Goal: Download file/media

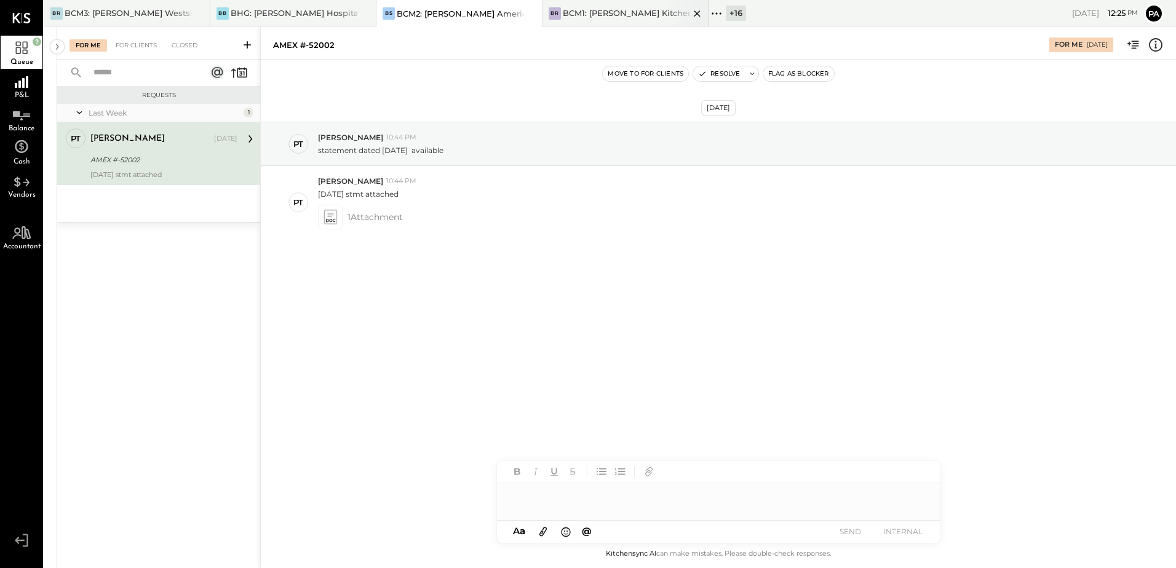
click at [642, 17] on div "BCM1: [PERSON_NAME] Kitchen Bar Market" at bounding box center [626, 13] width 127 height 12
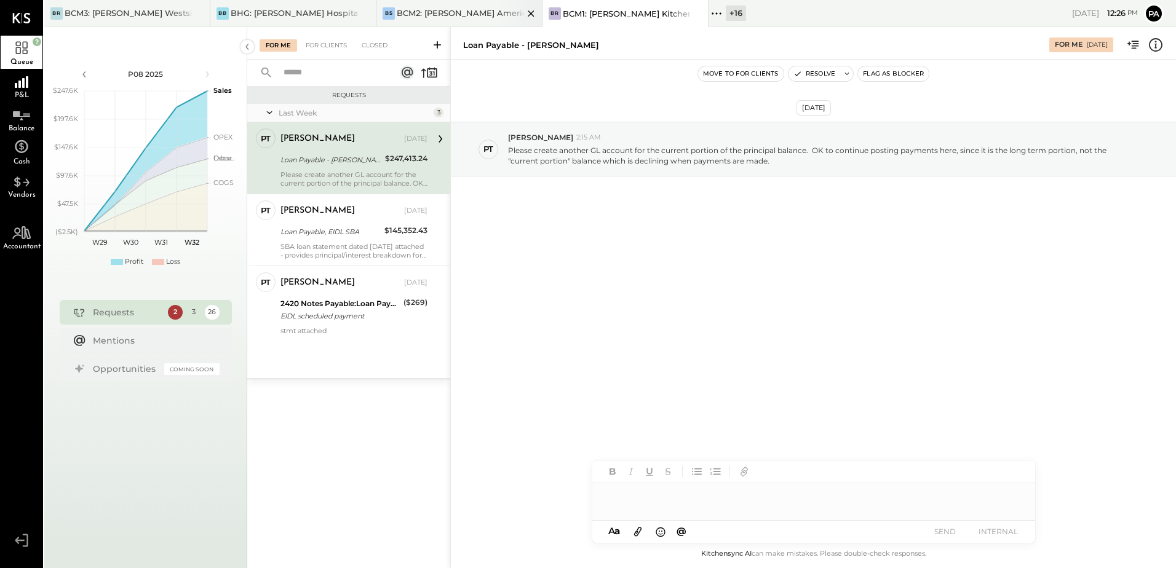
click at [448, 23] on div "BS BCM2: [PERSON_NAME] American Cooking" at bounding box center [460, 13] width 166 height 27
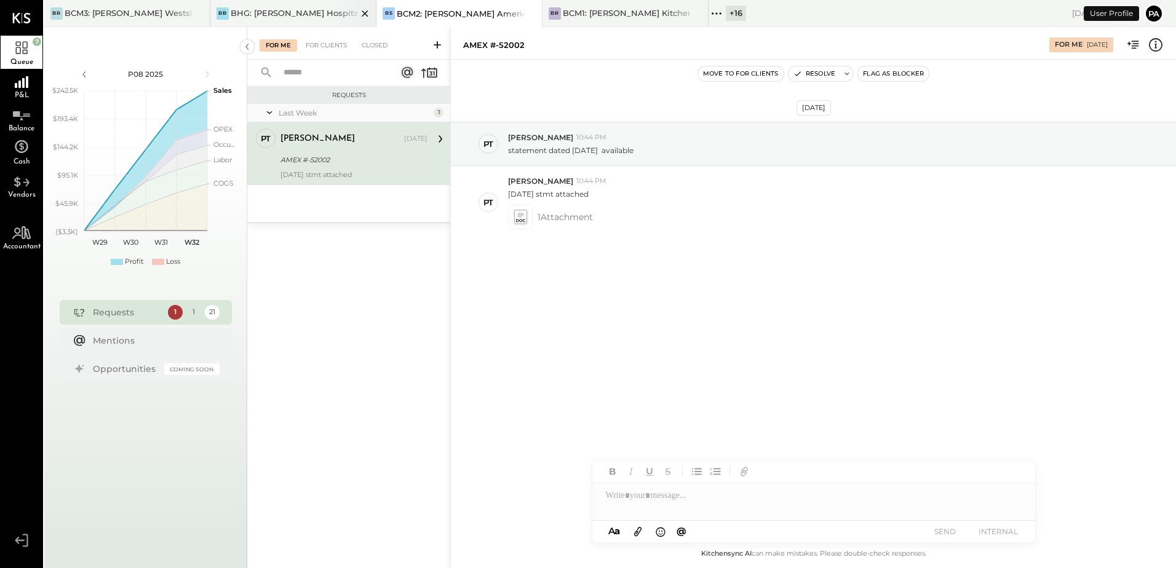
click at [289, 17] on div "BHG: [PERSON_NAME] Hospitality Group, LLC" at bounding box center [294, 13] width 127 height 12
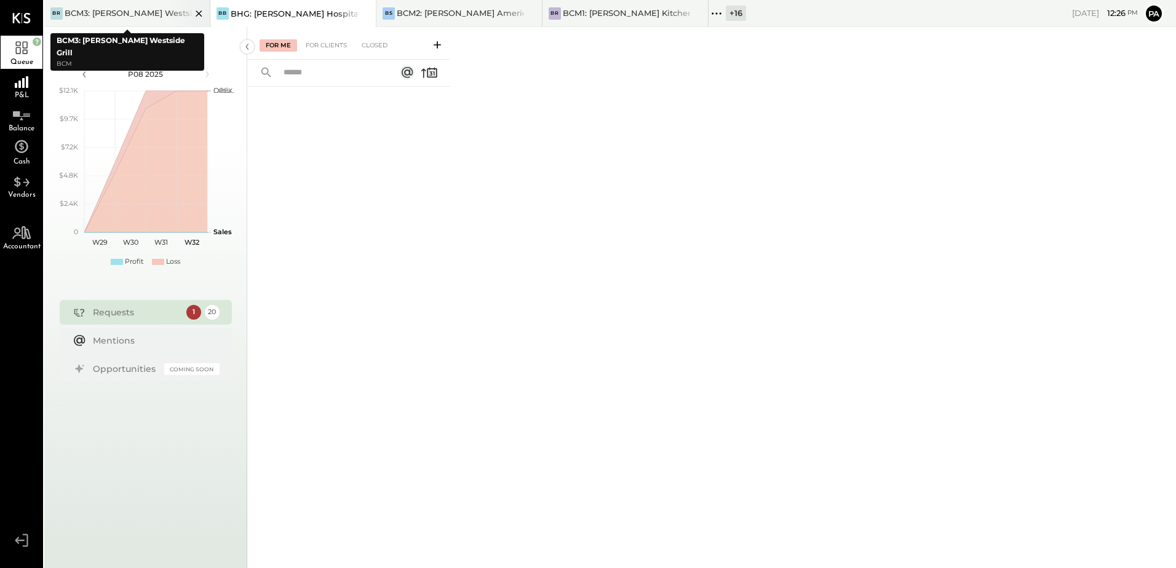
click at [116, 17] on div "BCM3: [PERSON_NAME] Westside Grill" at bounding box center [128, 13] width 127 height 12
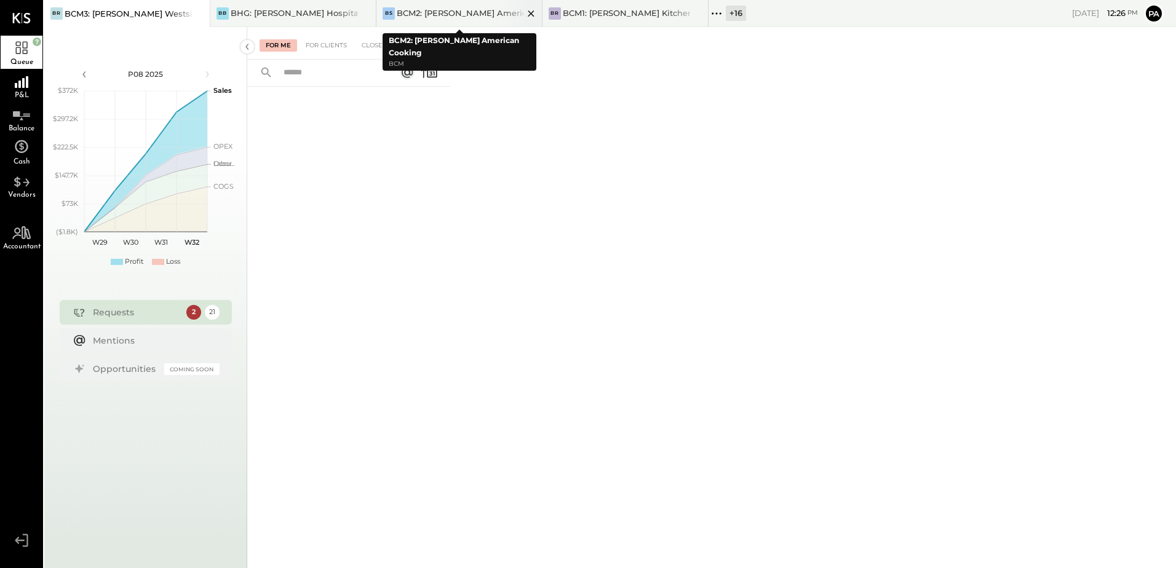
click at [470, 20] on div "BS BCM2: [PERSON_NAME] American Cooking" at bounding box center [460, 13] width 166 height 27
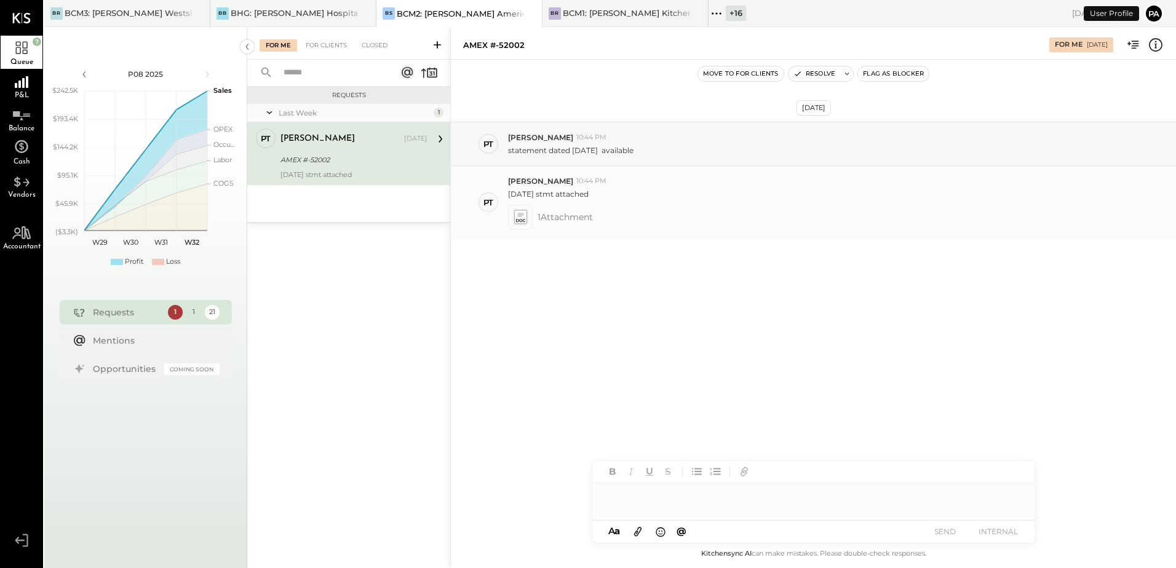
click at [524, 213] on icon at bounding box center [520, 217] width 13 height 14
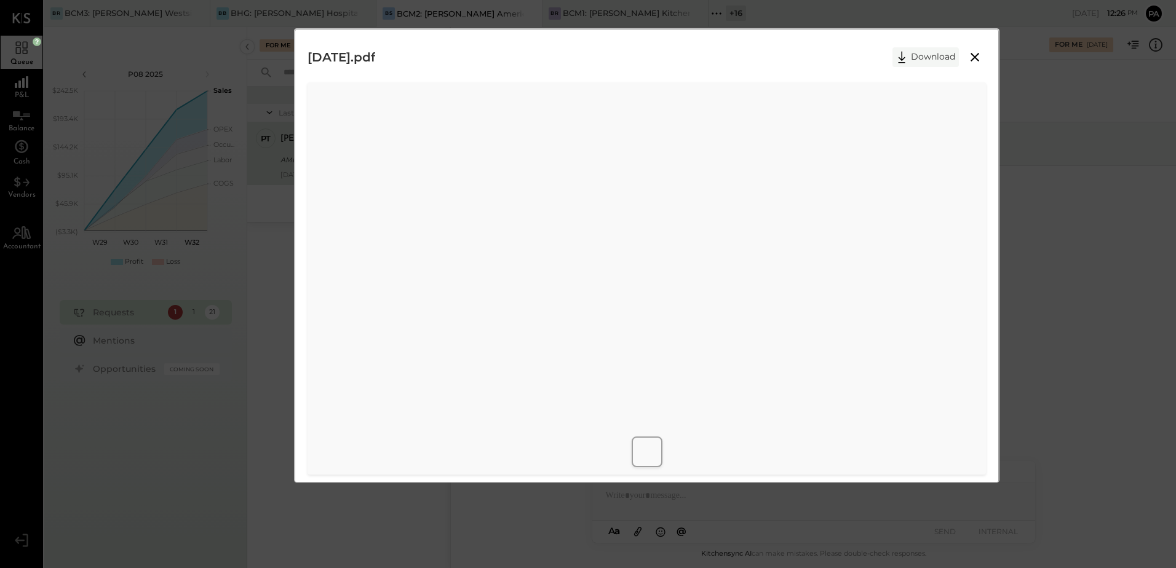
click at [941, 56] on button "Download" at bounding box center [926, 57] width 66 height 20
